Goal: Navigation & Orientation: Find specific page/section

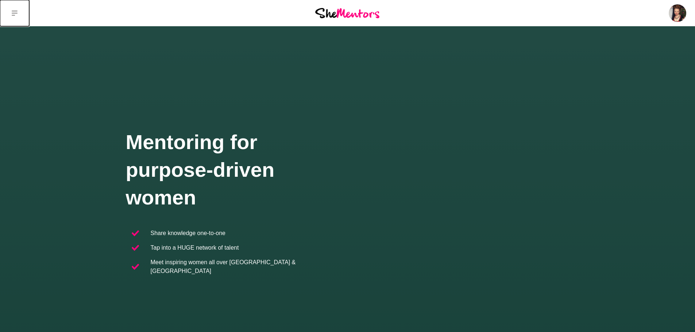
click at [13, 14] on icon at bounding box center [15, 13] width 6 height 6
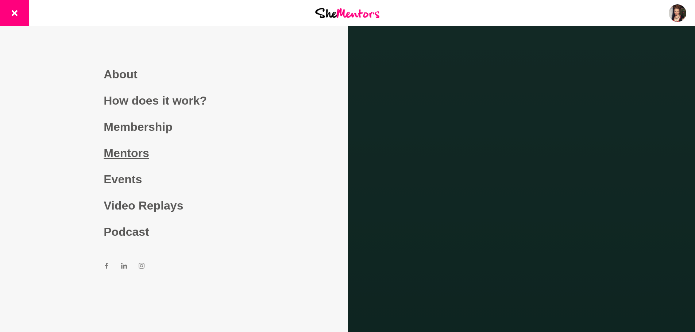
click at [120, 153] on link "Mentors" at bounding box center [174, 153] width 140 height 26
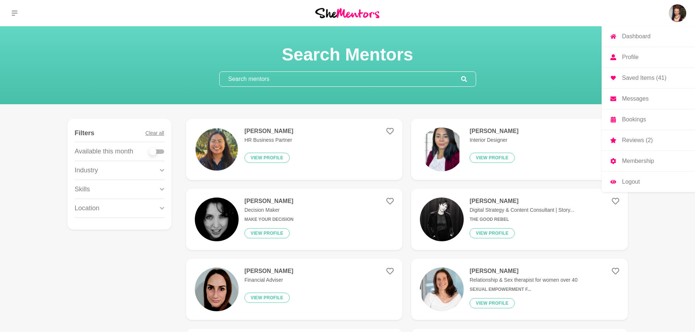
click at [675, 11] on img at bounding box center [677, 13] width 18 height 18
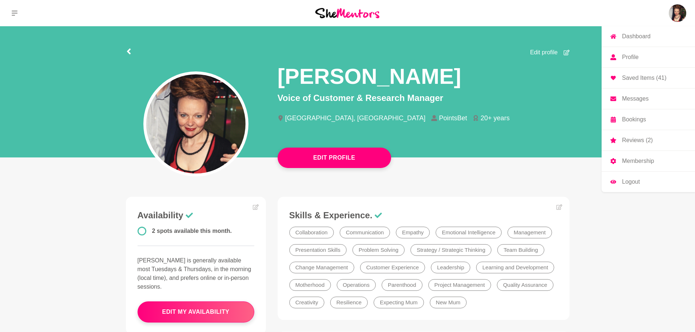
click at [635, 101] on p "Messages" at bounding box center [635, 99] width 27 height 6
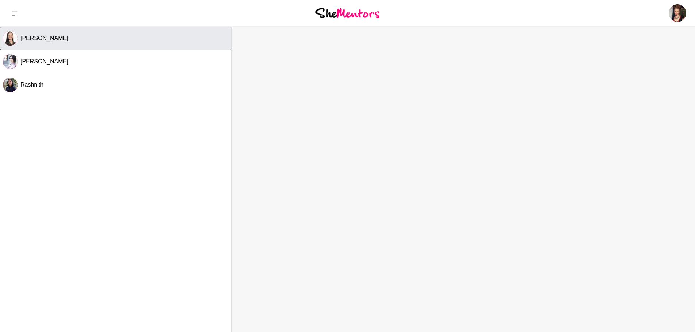
click at [33, 39] on span "[PERSON_NAME]" at bounding box center [44, 38] width 48 height 6
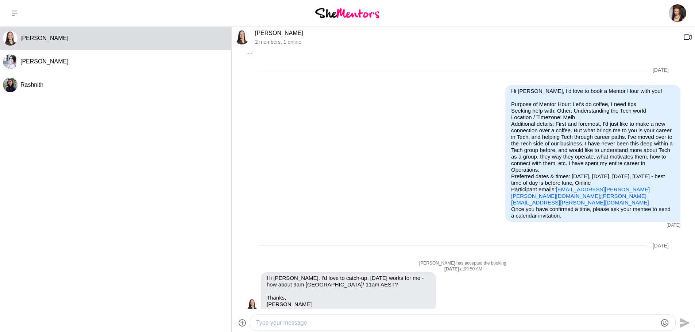
scroll to position [42, 0]
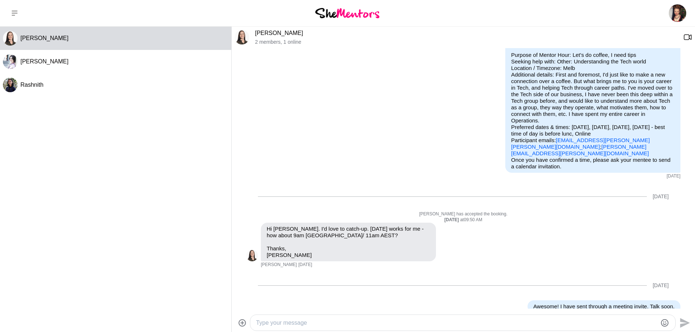
click at [264, 31] on link "[PERSON_NAME]" at bounding box center [279, 33] width 48 height 6
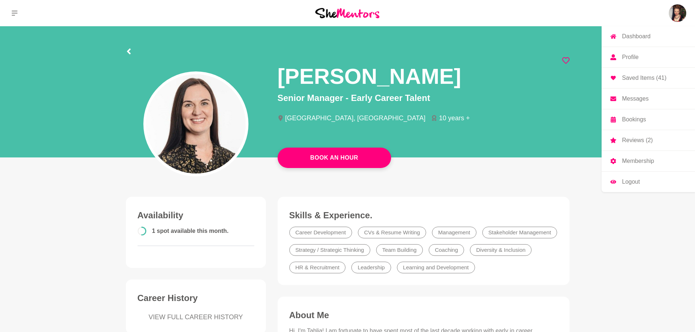
click at [672, 18] on img at bounding box center [677, 13] width 18 height 18
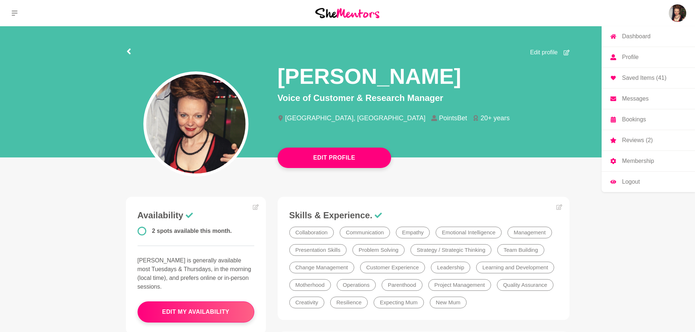
click at [641, 78] on p "Saved Items (41)" at bounding box center [644, 78] width 44 height 6
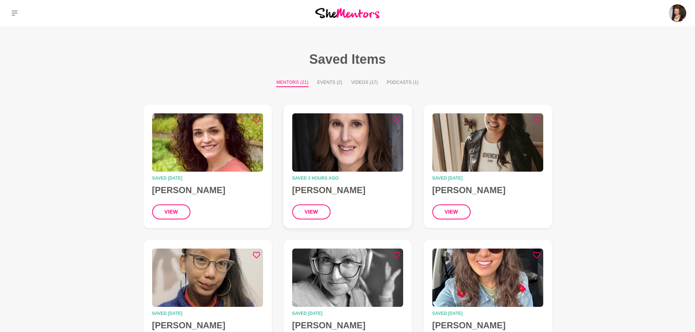
click at [357, 180] on time "Saved 3 hours ago" at bounding box center [347, 178] width 111 height 4
